Goal: Find specific page/section: Find specific page/section

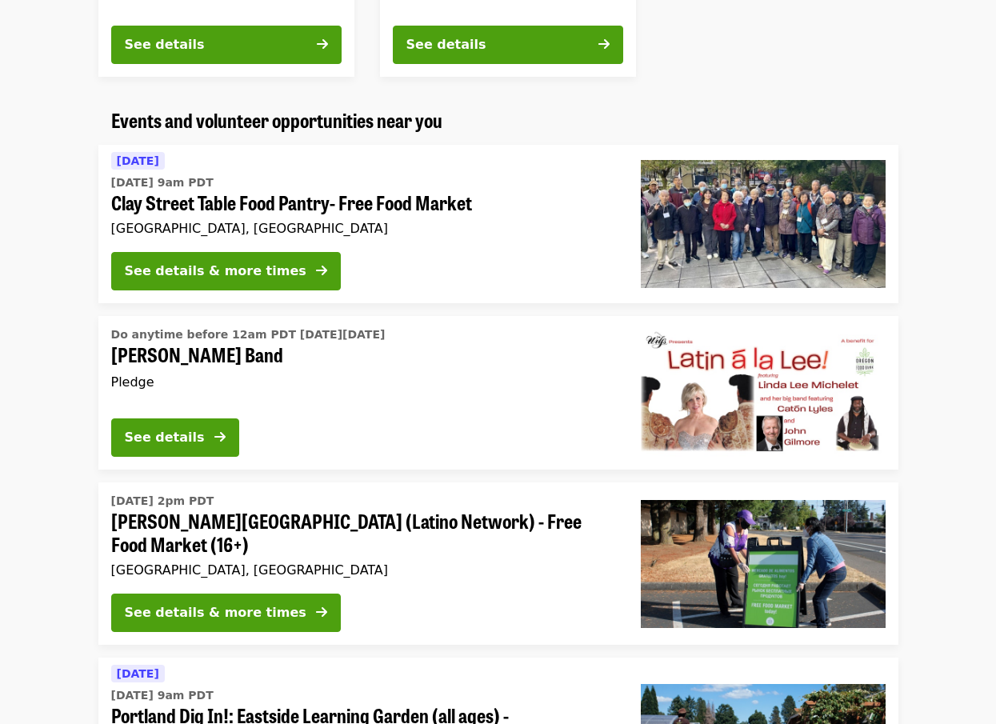
scroll to position [1326, 0]
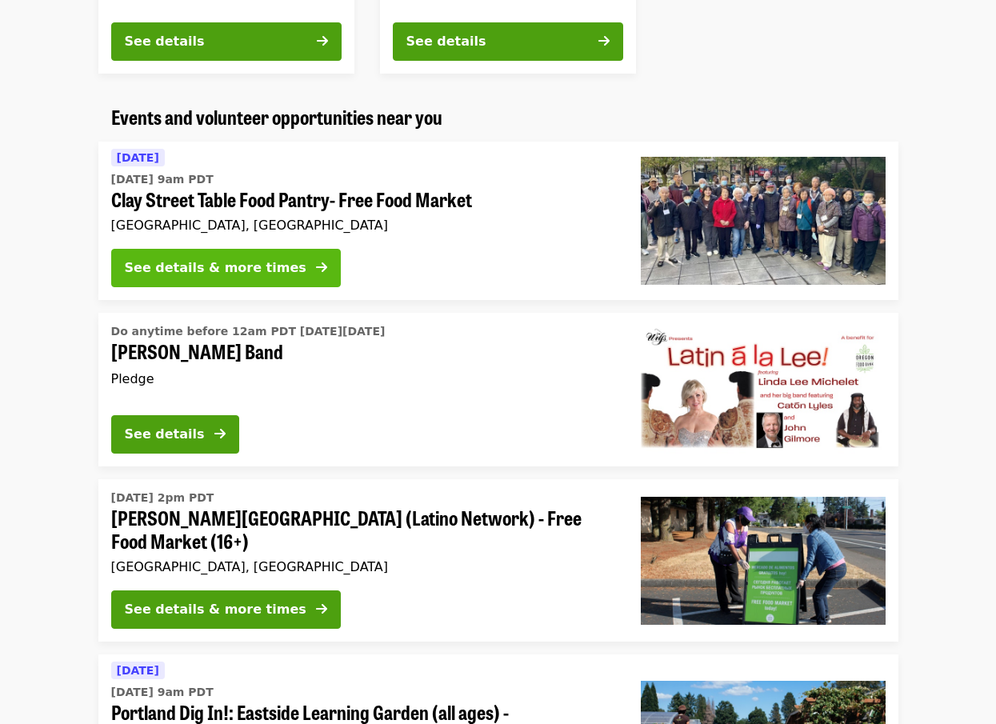
click at [230, 270] on div "See details & more times" at bounding box center [216, 267] width 182 height 19
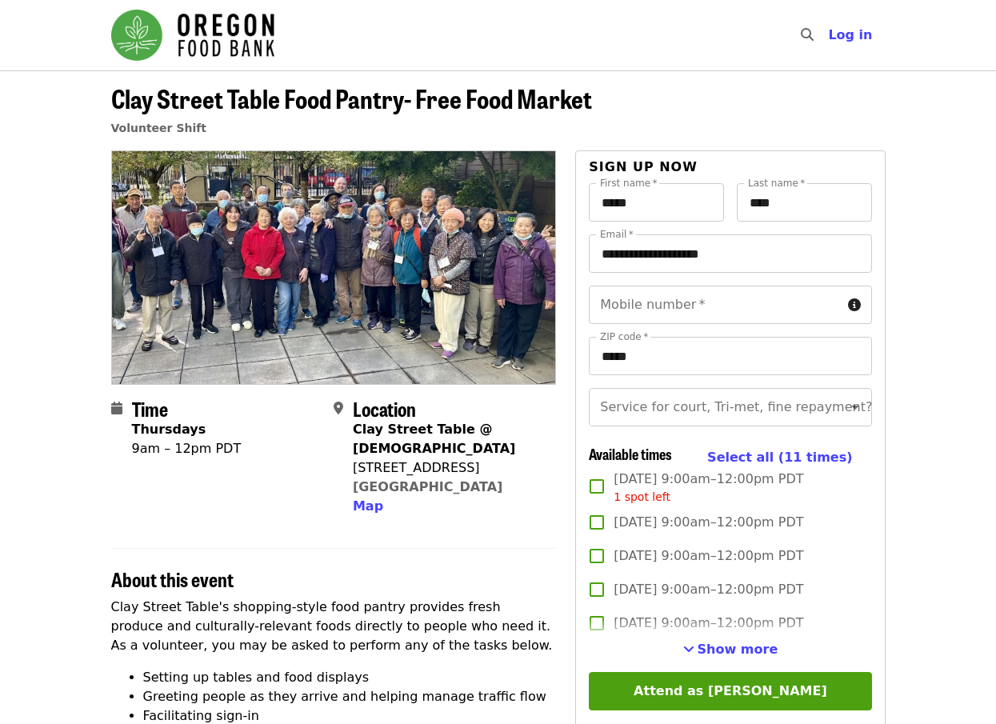
click at [141, 31] on img "Main navigation" at bounding box center [192, 35] width 163 height 51
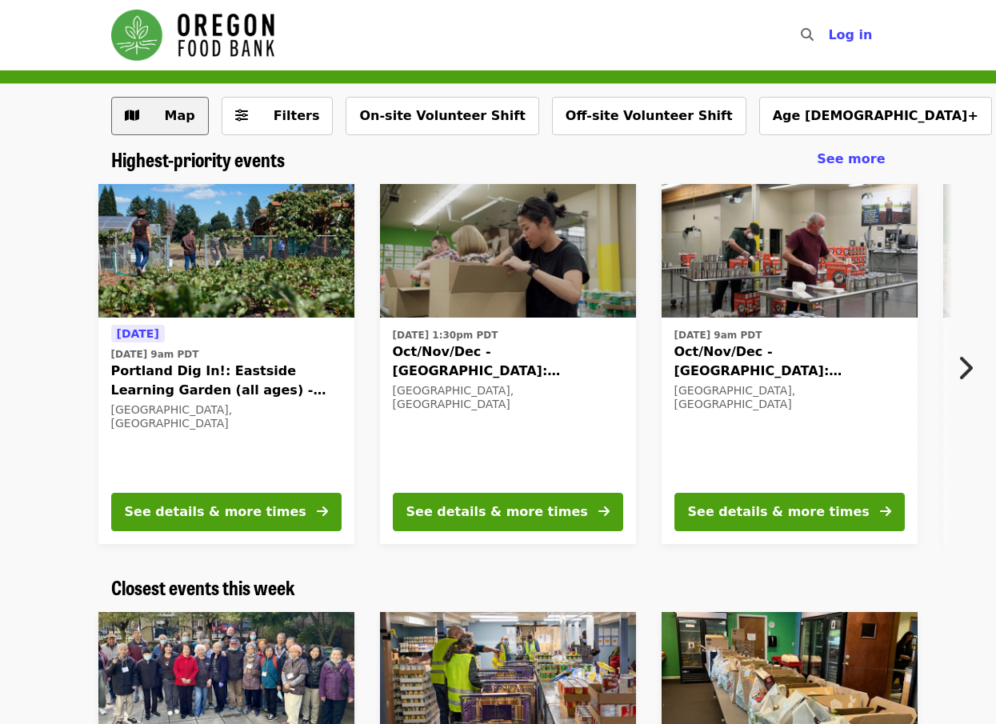
click at [165, 114] on span "Map" at bounding box center [180, 115] width 30 height 15
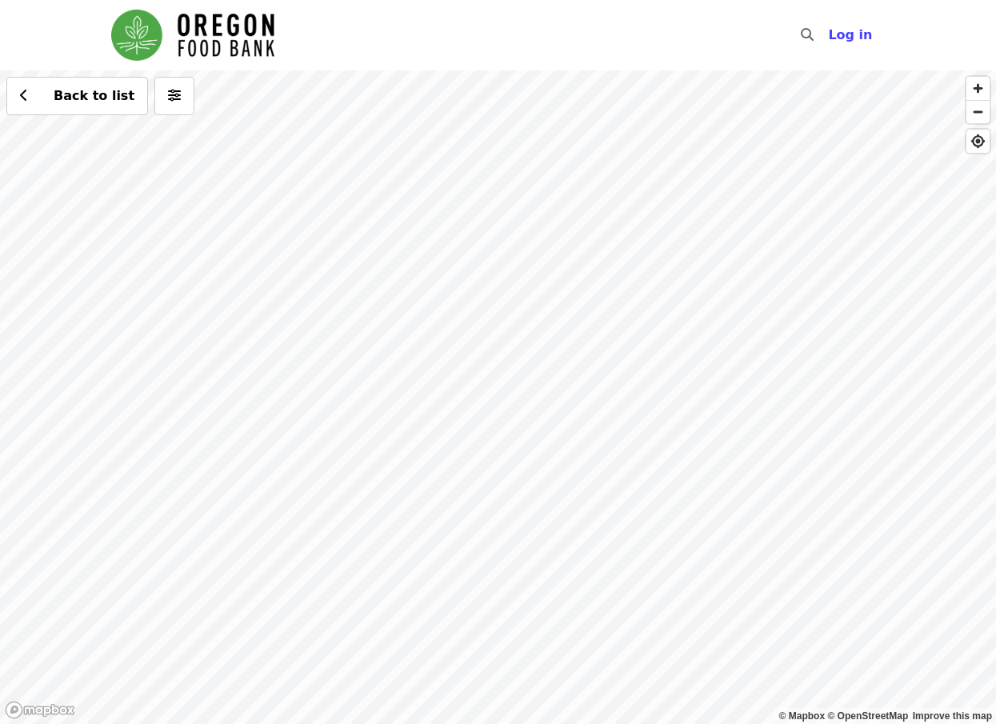
click at [579, 218] on div "Back to list" at bounding box center [498, 397] width 996 height 654
drag, startPoint x: 247, startPoint y: 455, endPoint x: 121, endPoint y: 390, distance: 142.5
click at [121, 390] on div "Back to list" at bounding box center [498, 397] width 996 height 654
drag, startPoint x: 213, startPoint y: 469, endPoint x: 351, endPoint y: 383, distance: 162.5
click at [351, 383] on div "Back to list" at bounding box center [498, 397] width 996 height 654
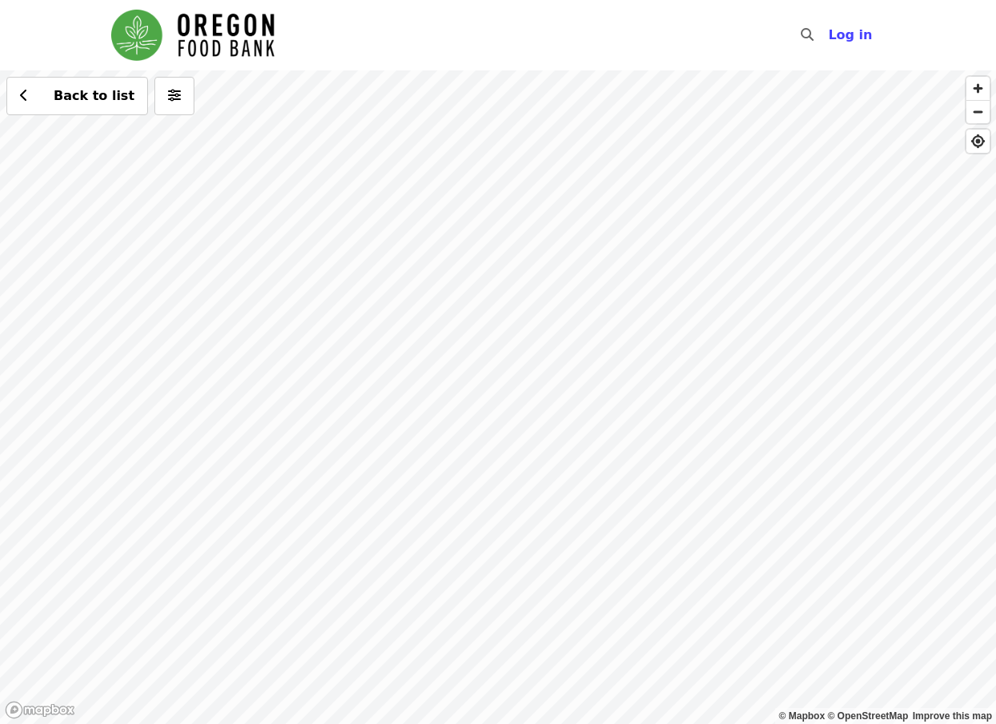
click at [376, 210] on div "Back to list" at bounding box center [498, 397] width 996 height 654
click at [472, 370] on div "Back to list" at bounding box center [498, 397] width 996 height 654
drag, startPoint x: 400, startPoint y: 529, endPoint x: 345, endPoint y: 303, distance: 232.3
click at [345, 303] on div "Back to list" at bounding box center [498, 397] width 996 height 654
click at [504, 456] on div "Back to list" at bounding box center [498, 397] width 996 height 654
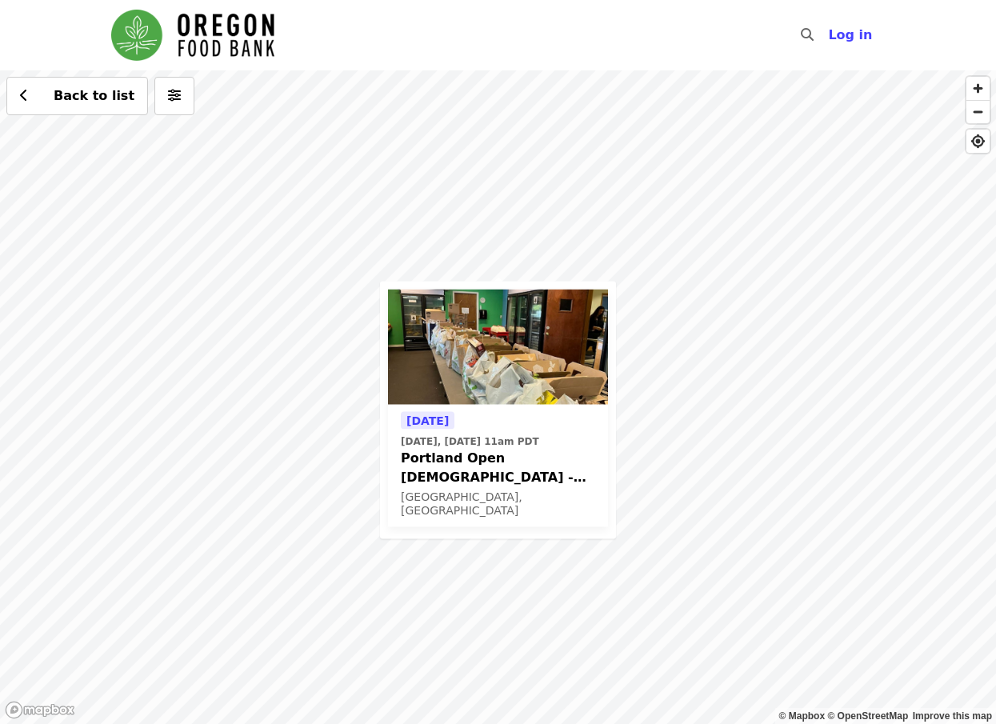
click at [256, 182] on div "[DATE] [DATE], [DATE] 11am PDT Portland Open [DEMOGRAPHIC_DATA] - Partner Agenc…" at bounding box center [498, 397] width 996 height 654
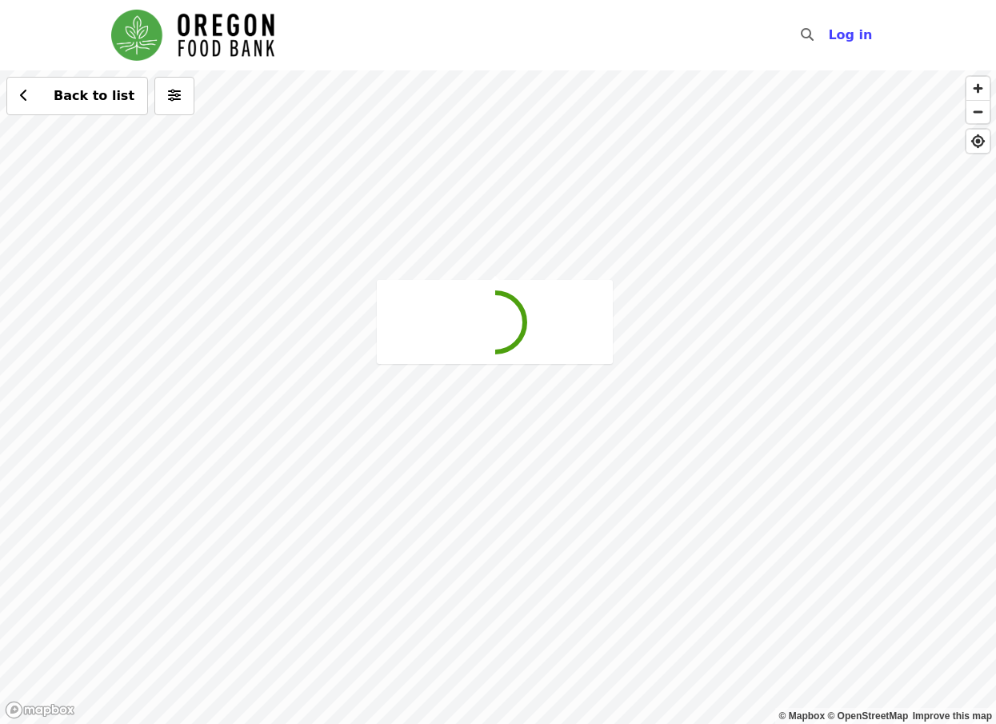
click at [253, 177] on div "Back to list" at bounding box center [498, 397] width 996 height 654
click at [499, 279] on div "Back to list" at bounding box center [498, 397] width 996 height 654
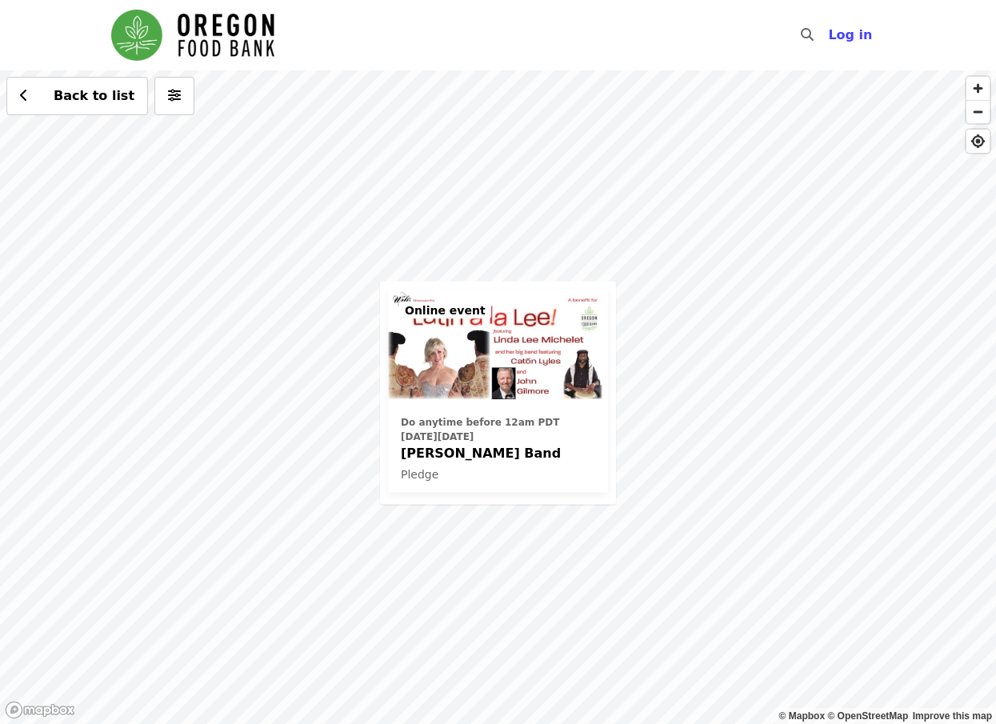
click at [635, 259] on div "Do anytime before 12am PDT [DATE][DATE] [PERSON_NAME] Band Pledge Online event …" at bounding box center [498, 397] width 996 height 654
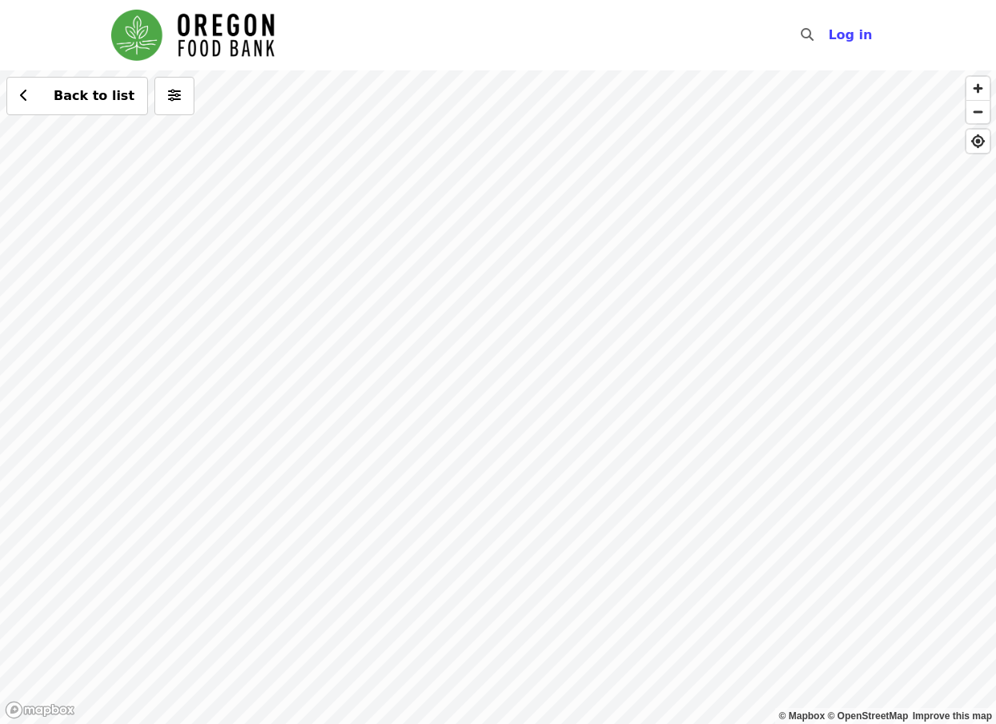
click at [663, 186] on div "Back to list" at bounding box center [498, 397] width 996 height 654
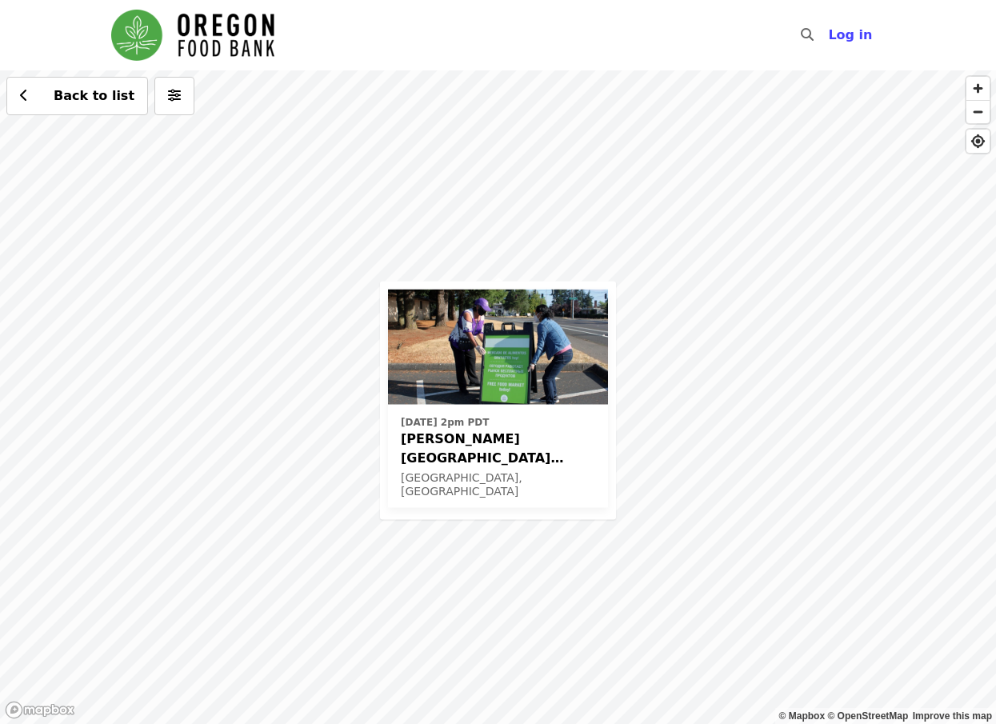
click at [522, 442] on span "[PERSON_NAME][GEOGRAPHIC_DATA] (Latino Network) - Free Food Market (16+)" at bounding box center [498, 448] width 194 height 38
